Goal: Use online tool/utility: Utilize a website feature to perform a specific function

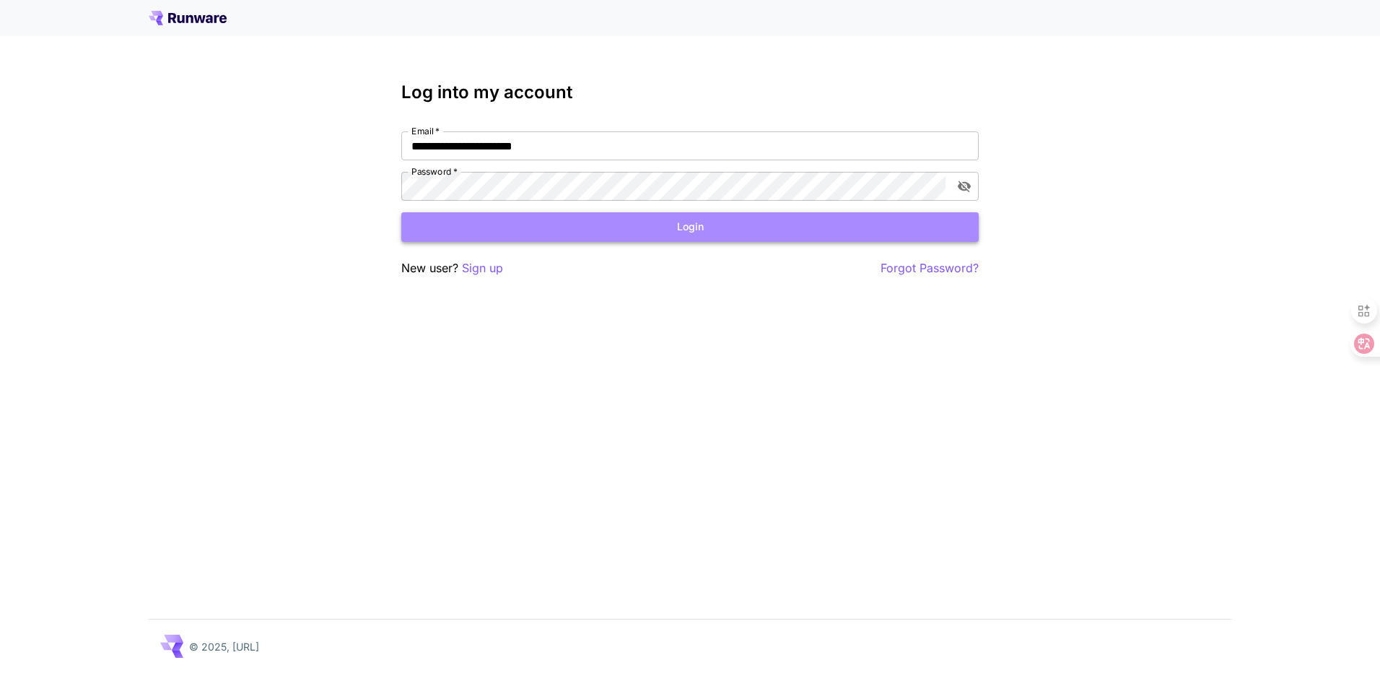
click at [680, 225] on button "Login" at bounding box center [690, 227] width 578 height 30
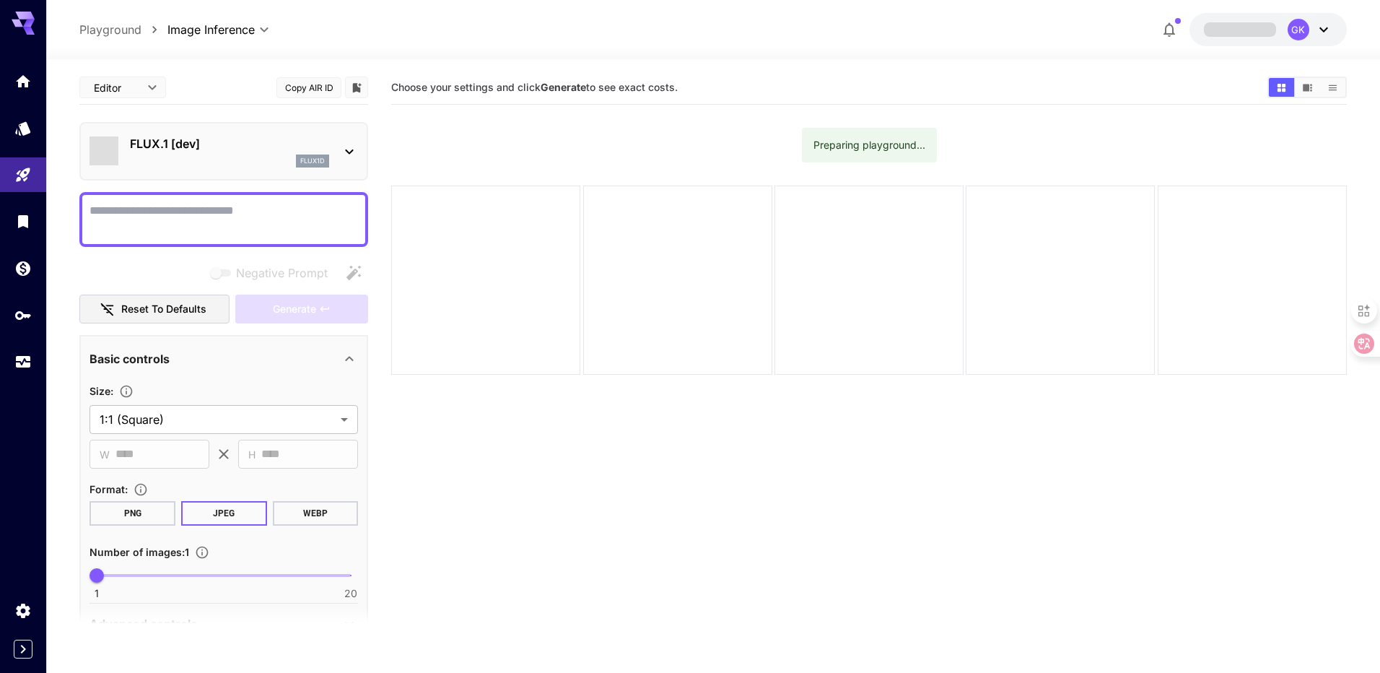
type input "**********"
click at [175, 165] on div "flux1d" at bounding box center [229, 160] width 199 height 13
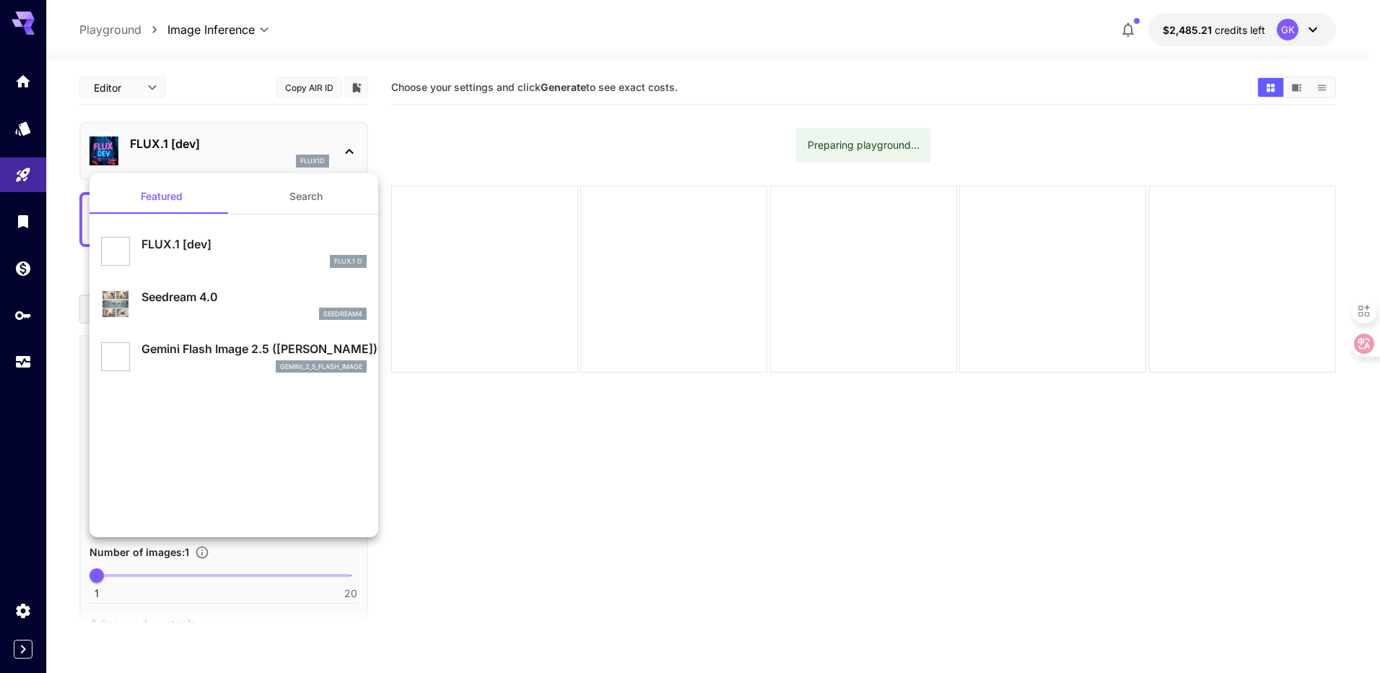
click at [318, 193] on button "Search" at bounding box center [306, 196] width 144 height 35
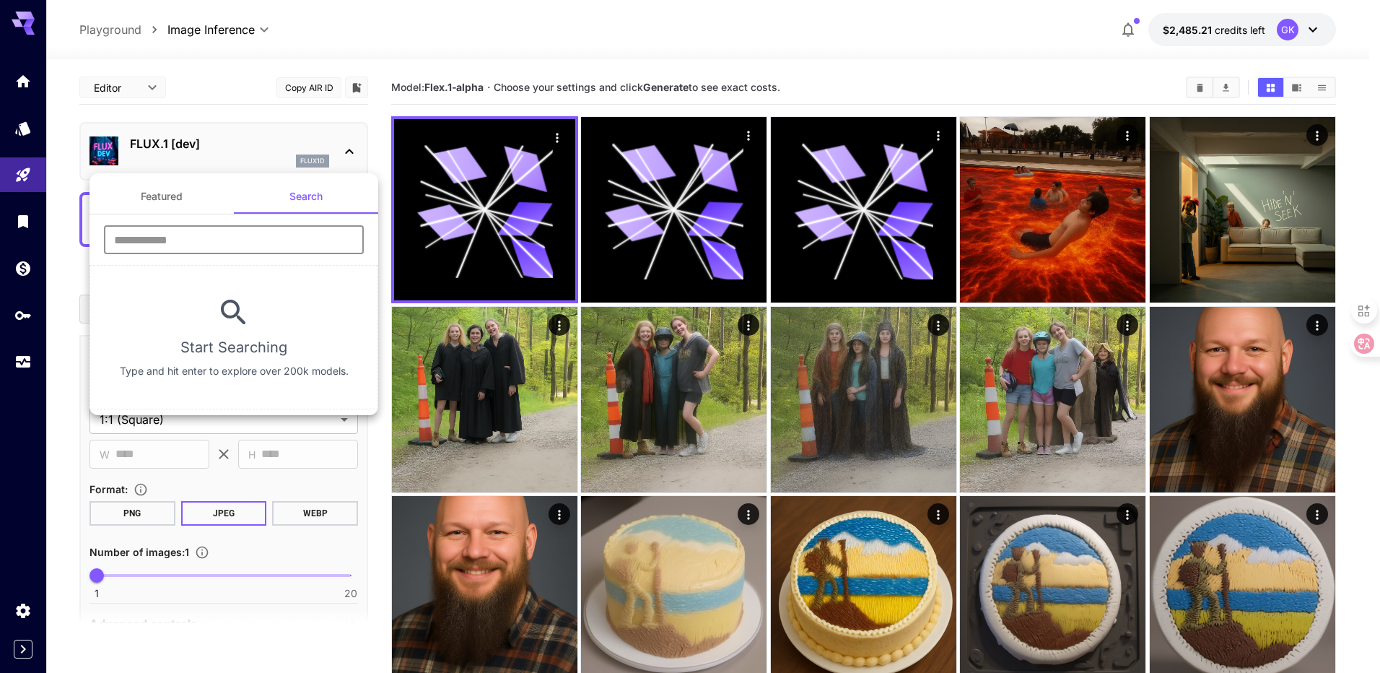
drag, startPoint x: 289, startPoint y: 233, endPoint x: 295, endPoint y: 237, distance: 7.4
click at [289, 233] on input "text" at bounding box center [234, 239] width 260 height 29
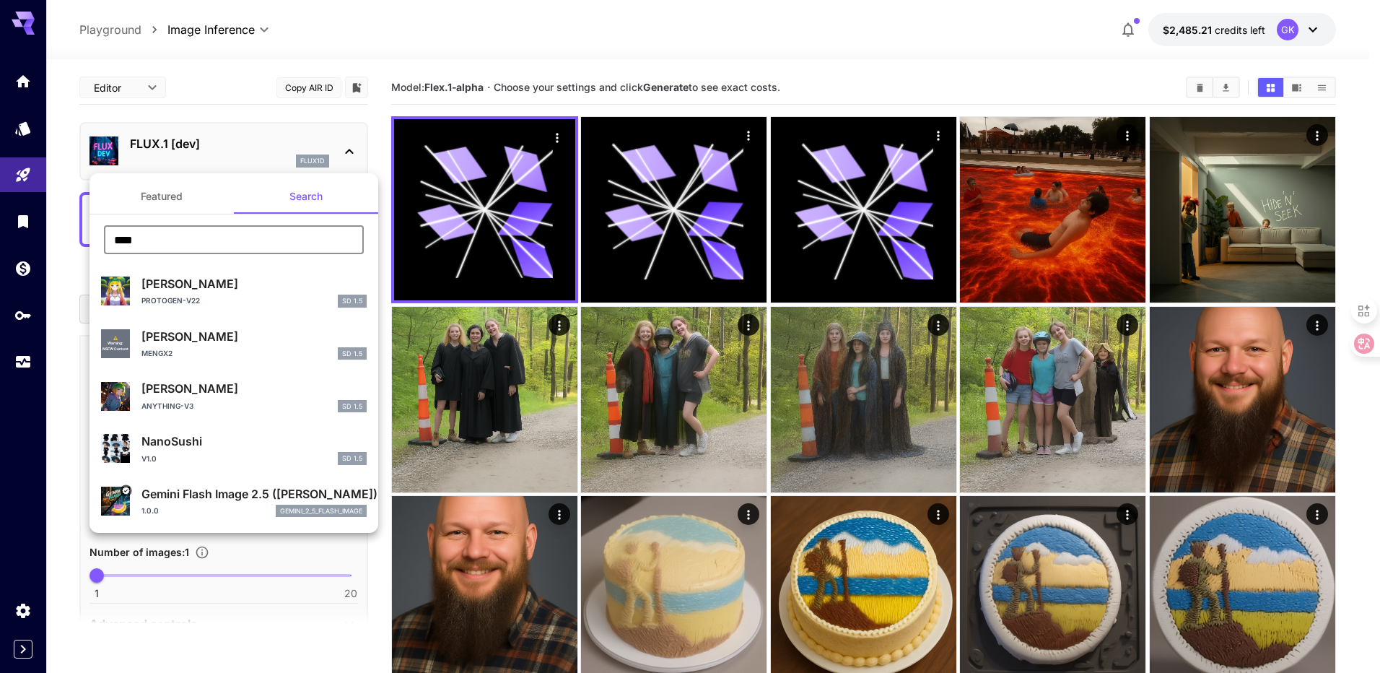
type input "****"
click at [175, 498] on p "Gemini Flash Image 2.5 ([PERSON_NAME])" at bounding box center [253, 493] width 225 height 17
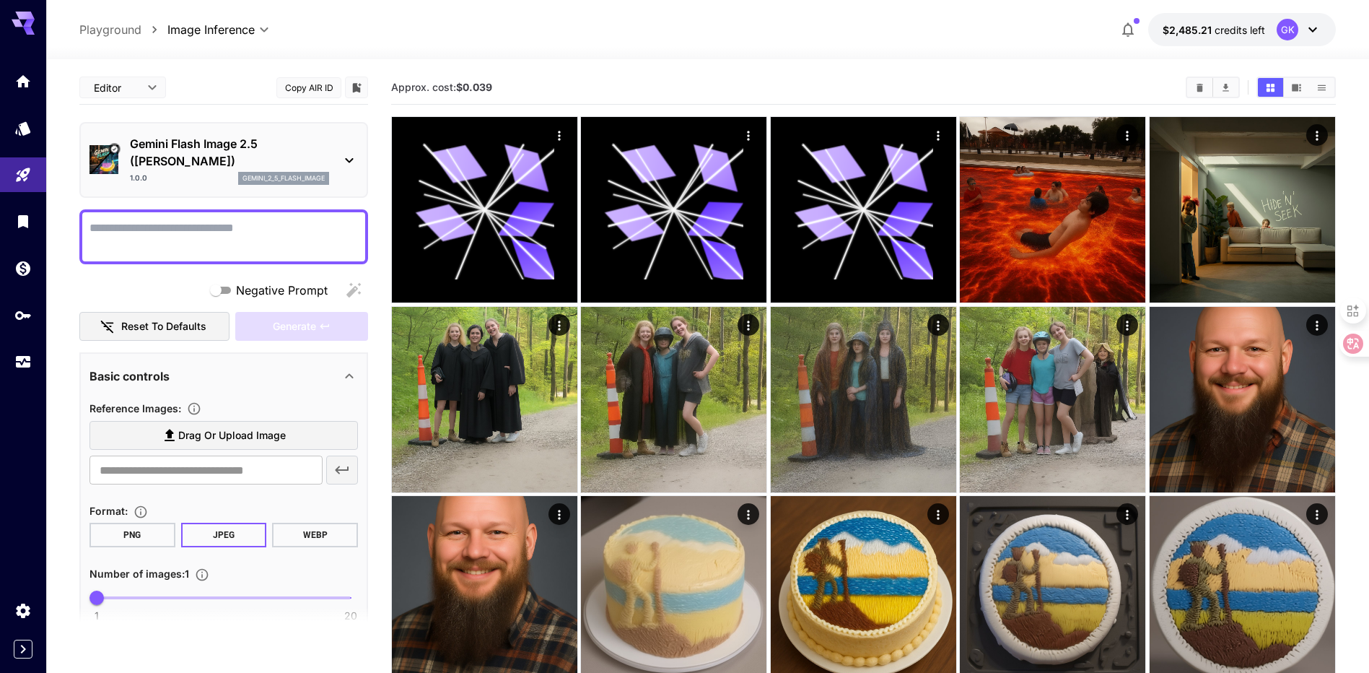
click at [199, 240] on textarea "Negative Prompt" at bounding box center [224, 236] width 269 height 35
click at [205, 238] on textarea "Negative Prompt" at bounding box center [224, 236] width 269 height 35
type textarea "*"
type textarea "**********"
click at [261, 334] on button "Generate" at bounding box center [301, 327] width 133 height 30
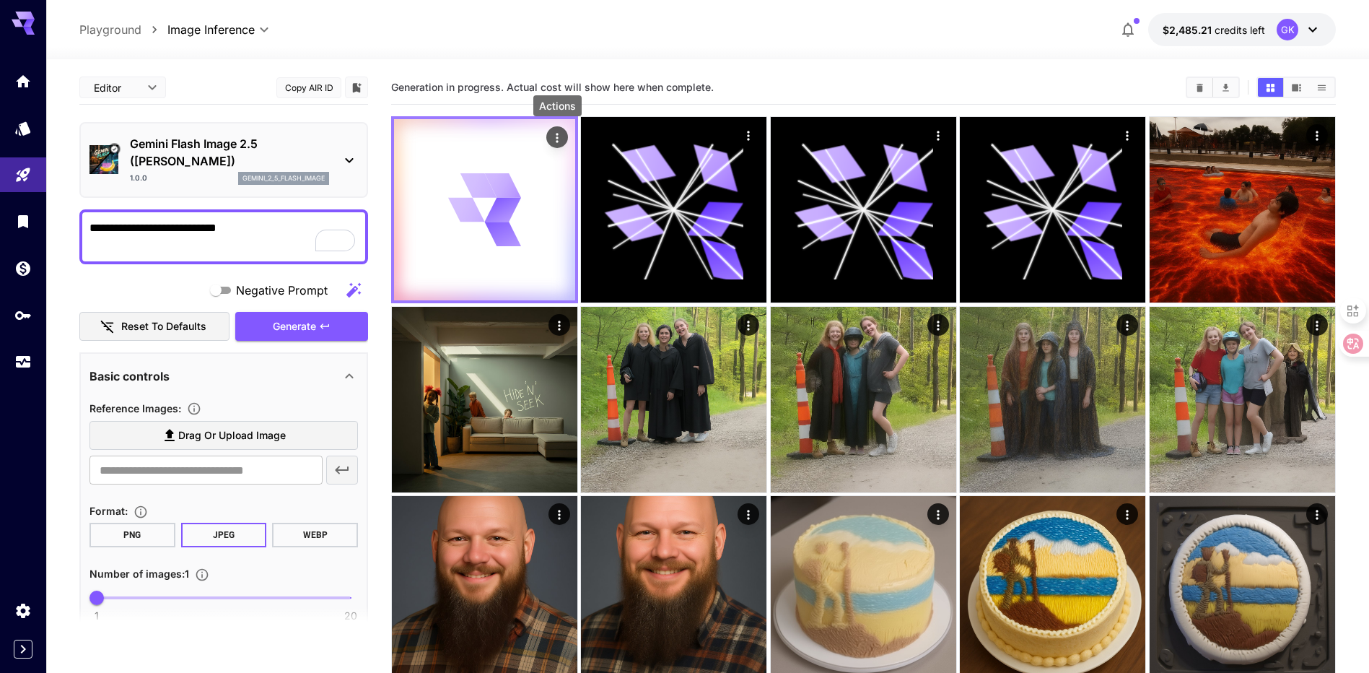
click at [563, 143] on icon "Actions" at bounding box center [557, 138] width 14 height 14
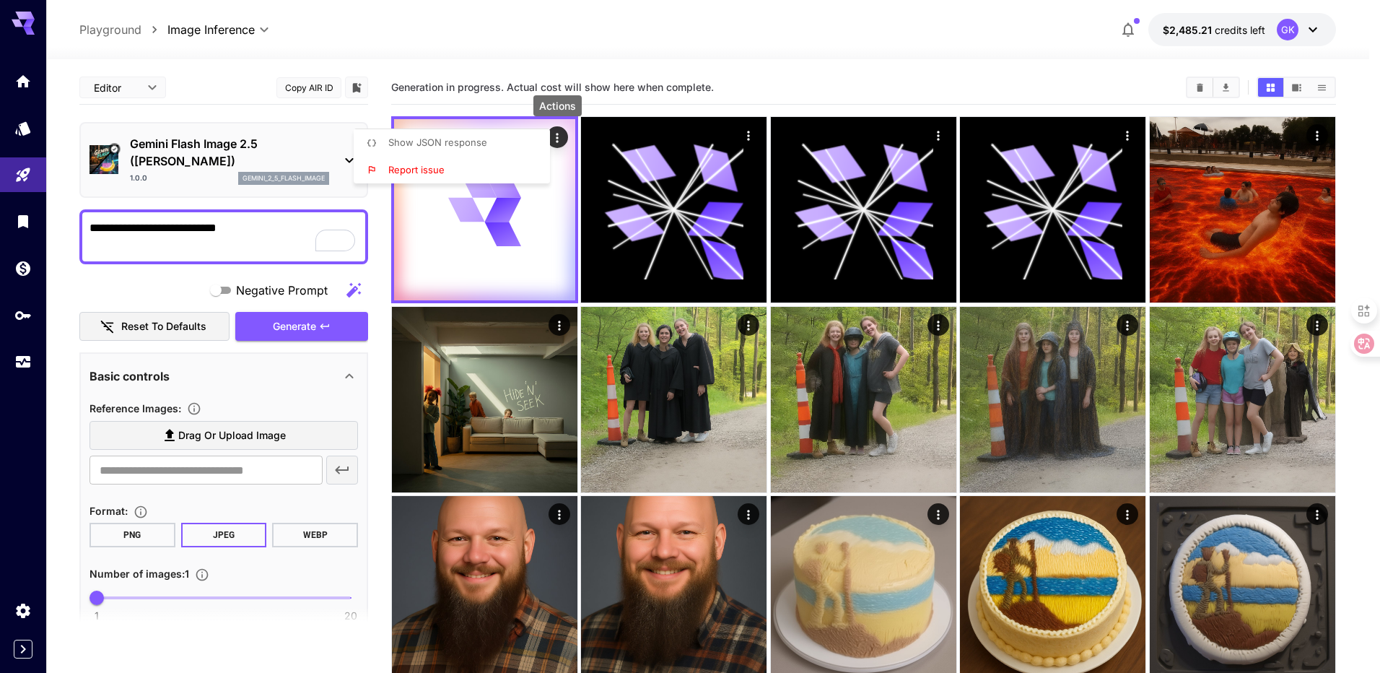
click at [467, 135] on li "Show JSON response" at bounding box center [456, 142] width 205 height 27
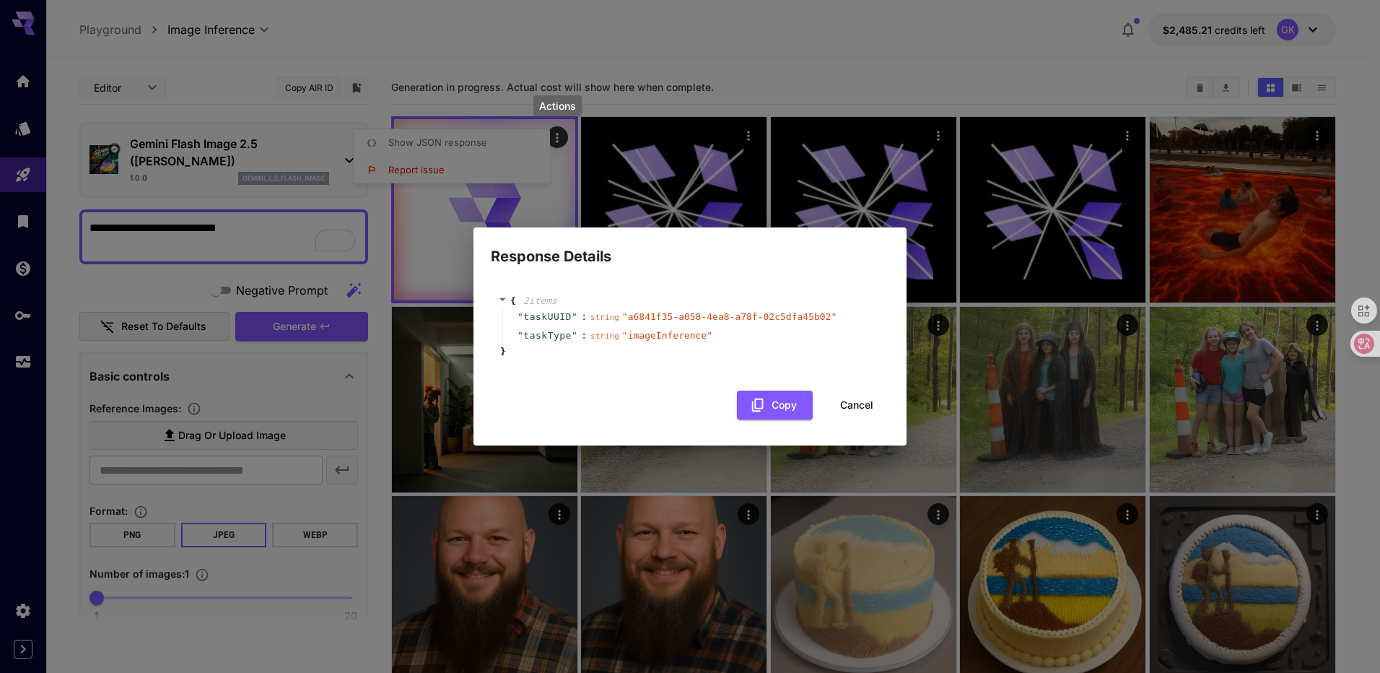
click at [633, 306] on div "{ 2 item s " taskUUID " : string " a6841f35-a058-4ea8-a78f-02c5dfa45b02 " " tas…" at bounding box center [690, 326] width 384 height 65
click at [639, 317] on span "" a6841f35-a058-4ea8-a78f-02c5dfa45b02 "" at bounding box center [729, 316] width 214 height 11
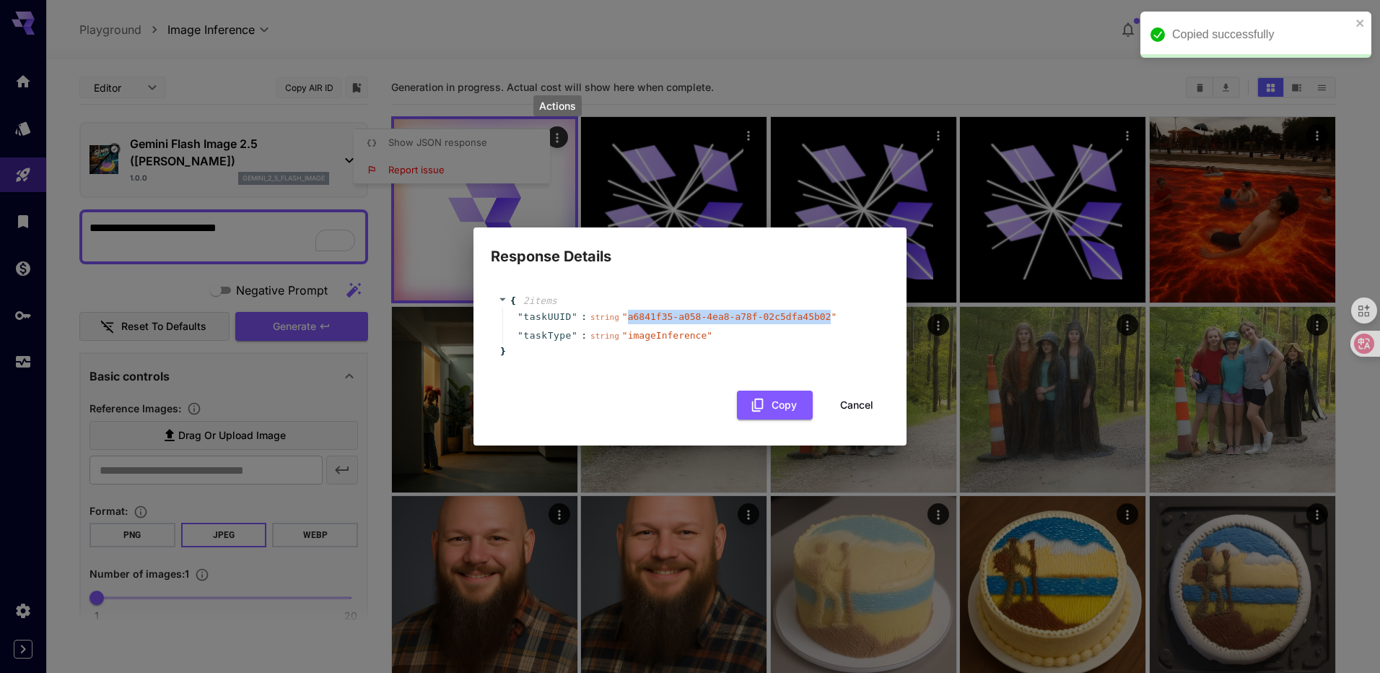
drag, startPoint x: 639, startPoint y: 317, endPoint x: 749, endPoint y: 323, distance: 110.6
click at [749, 323] on div "string " a6841f35-a058-4ea8-a78f-02c5dfa45b02 "" at bounding box center [714, 317] width 246 height 14
copy span "a6841f35-a058-4ea8-a78f-02c5dfa45b02"
